Goal: Find specific page/section: Find specific page/section

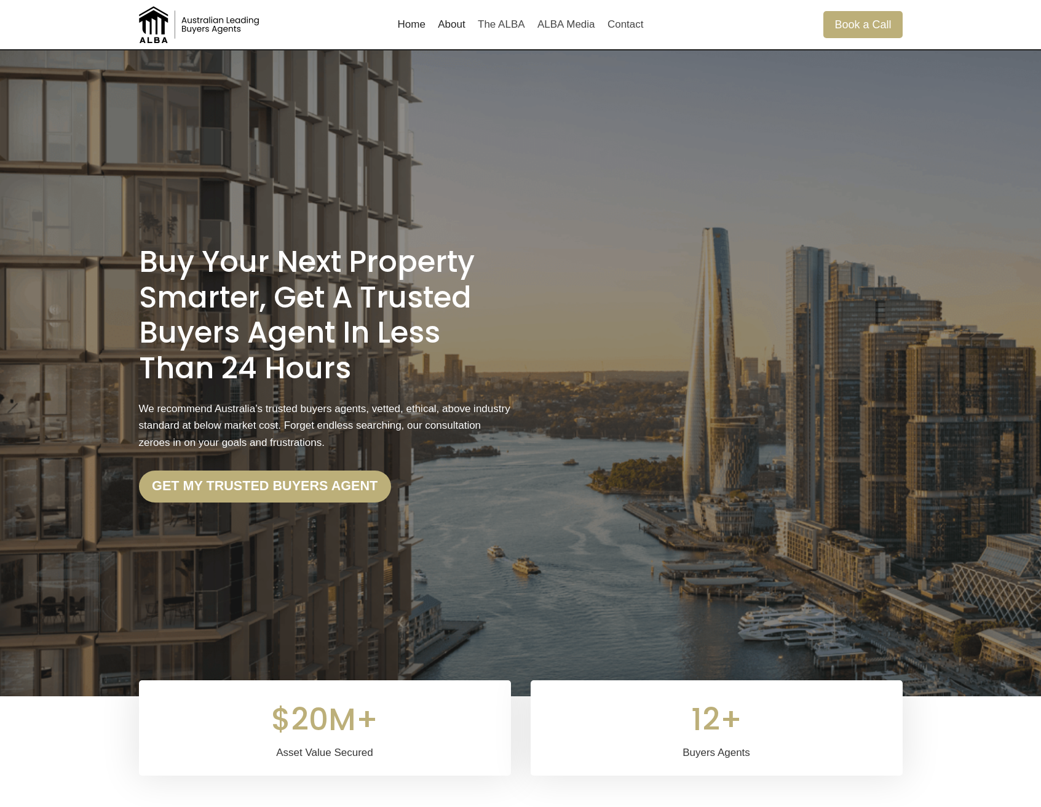
scroll to position [2906, 0]
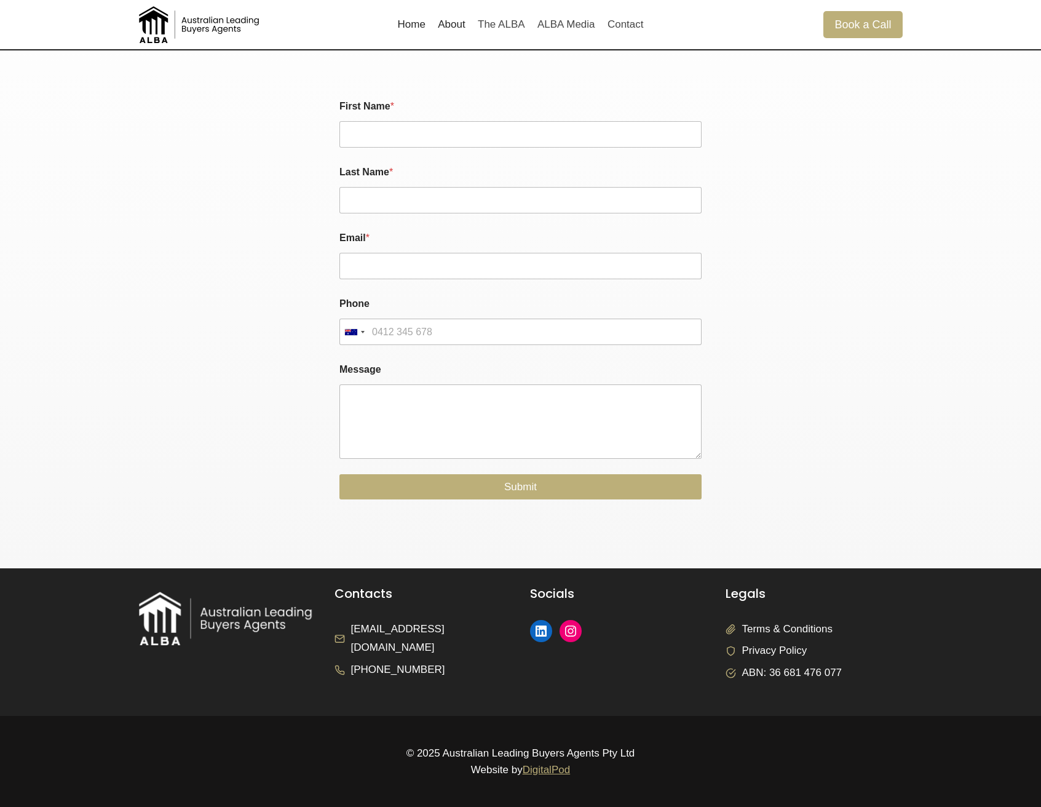
click at [794, 613] on div "Legals Terms & Conditions Privacy Policy ABN: 36 681 476 077" at bounding box center [814, 642] width 177 height 111
click at [794, 630] on span "Terms & Conditions" at bounding box center [787, 629] width 90 height 19
click at [779, 650] on span "Privacy Policy" at bounding box center [774, 650] width 65 height 19
click at [779, 625] on span "Terms & Conditions" at bounding box center [787, 629] width 90 height 19
click at [776, 651] on span "Privacy Policy" at bounding box center [774, 650] width 65 height 19
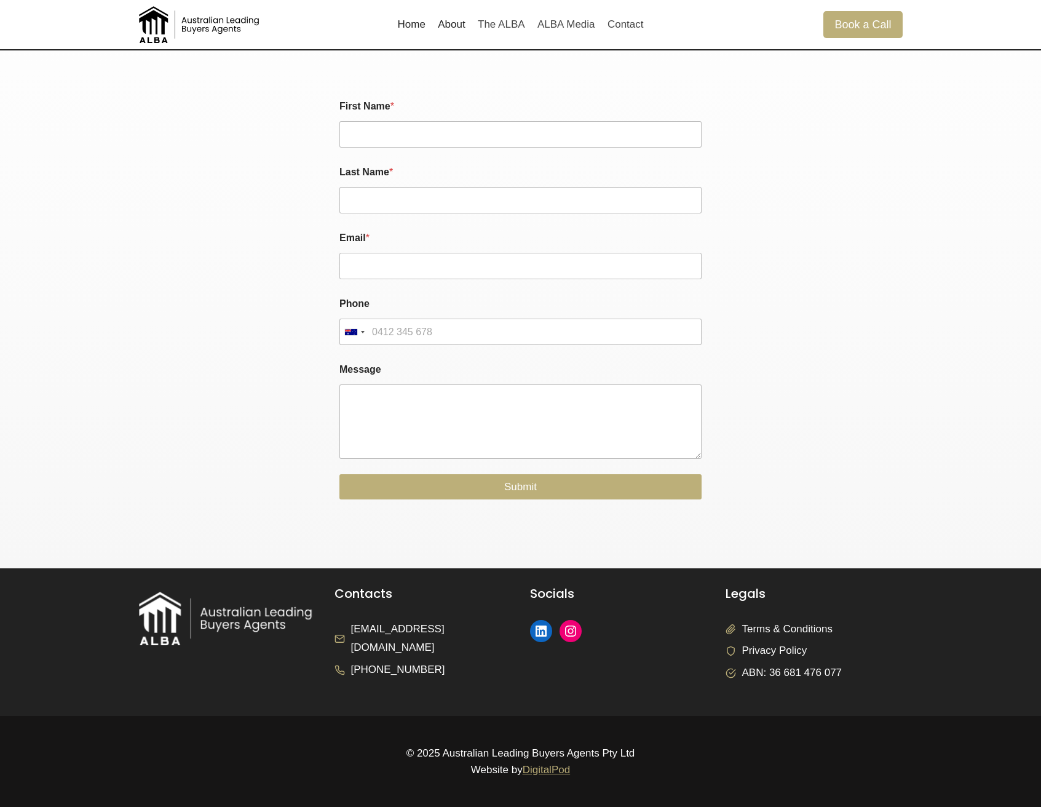
click at [776, 668] on span "ABN: 36 681 476 077" at bounding box center [792, 673] width 100 height 19
click at [766, 633] on span "Terms & Conditions" at bounding box center [787, 629] width 90 height 19
drag, startPoint x: 743, startPoint y: 629, endPoint x: 871, endPoint y: 629, distance: 127.9
click at [871, 629] on li "Terms & Conditions" at bounding box center [814, 629] width 177 height 19
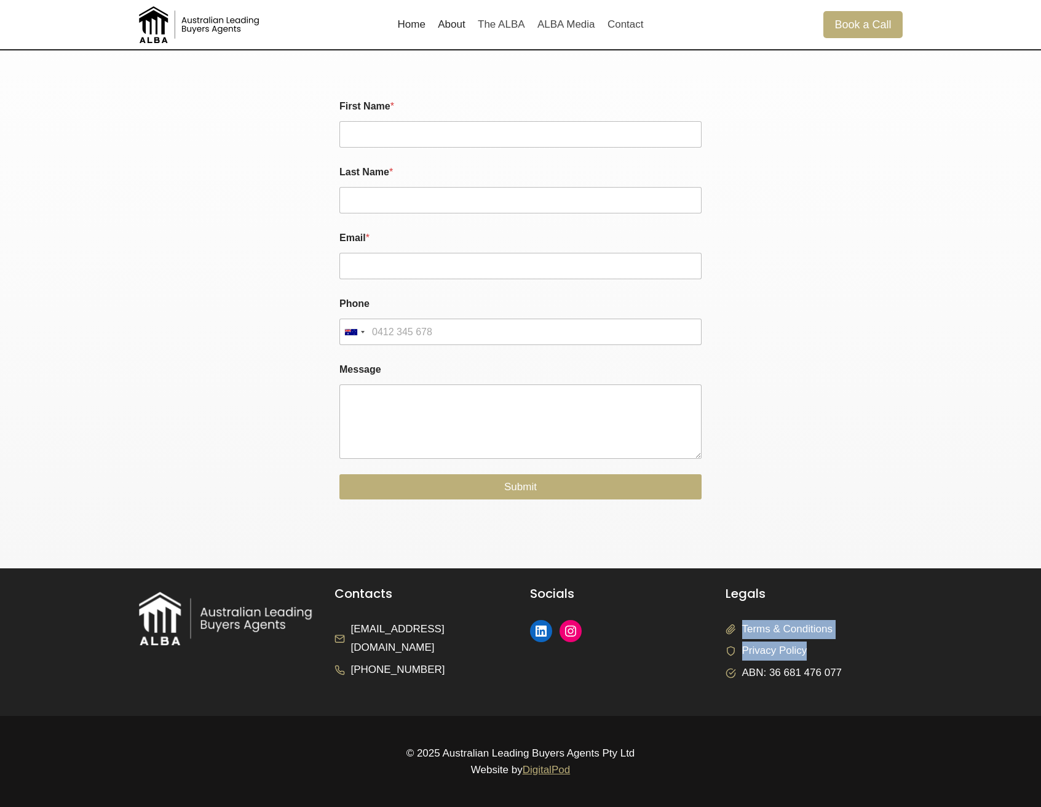
drag, startPoint x: 819, startPoint y: 653, endPoint x: 734, endPoint y: 622, distance: 90.3
click at [734, 622] on ul "Terms & Conditions Privacy Policy ABN: 36 681 476 077" at bounding box center [814, 651] width 177 height 63
click at [799, 622] on span "Terms & Conditions" at bounding box center [787, 629] width 90 height 19
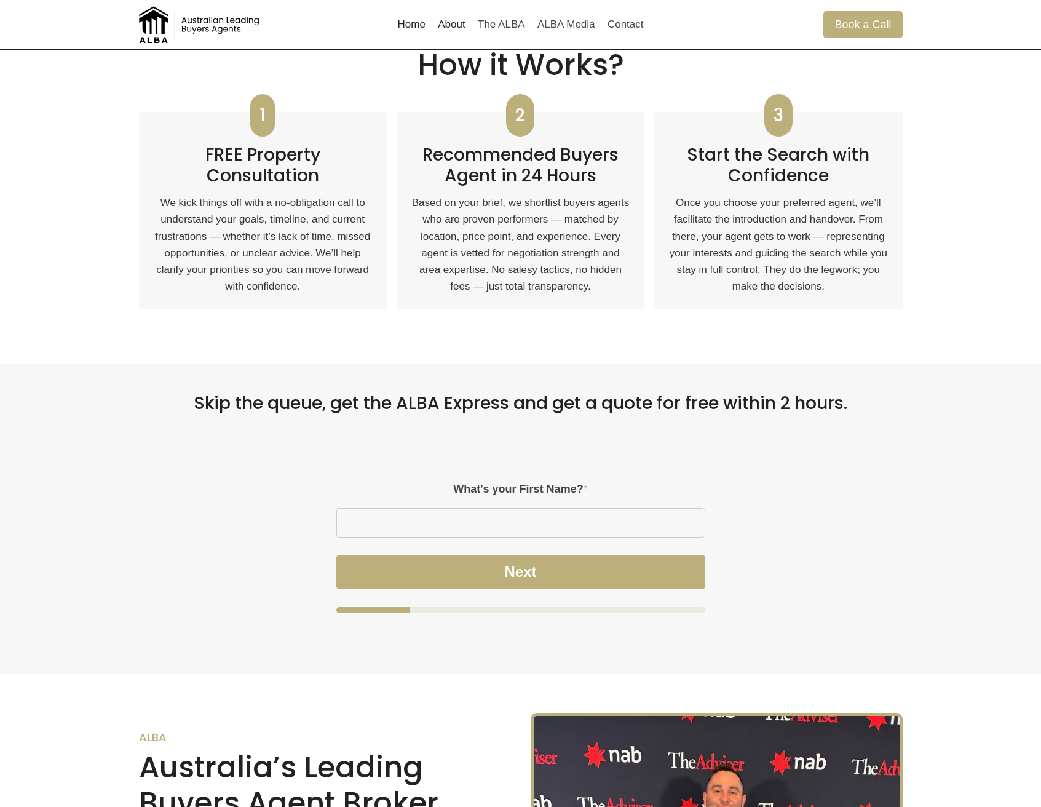
scroll to position [791, 0]
